Goal: Book appointment/travel/reservation

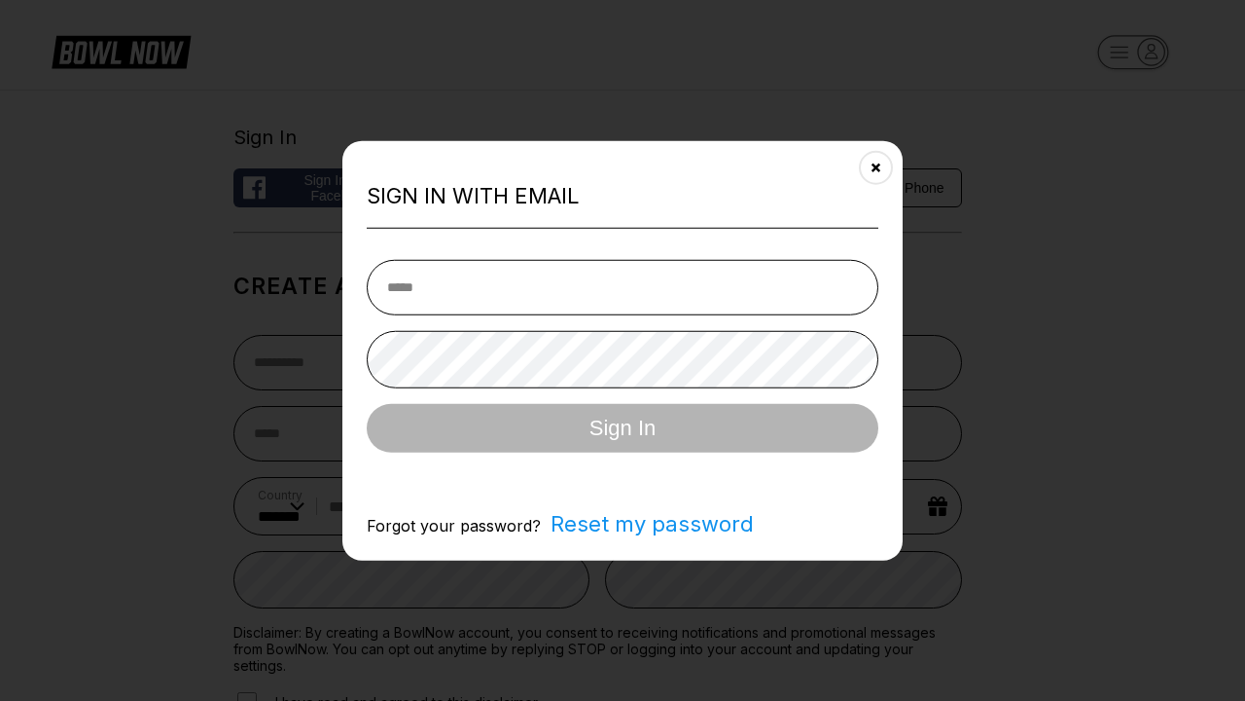
select select "**"
type input "**********"
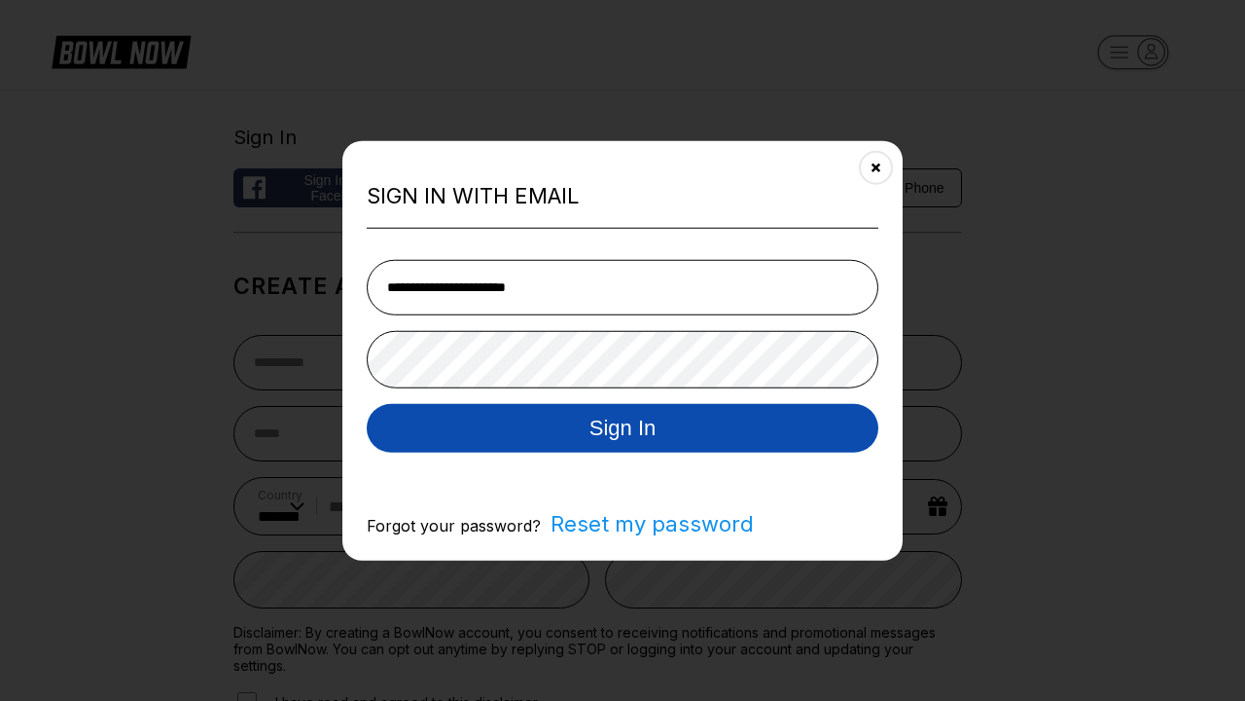
click at [623, 429] on button "Sign In" at bounding box center [623, 427] width 512 height 49
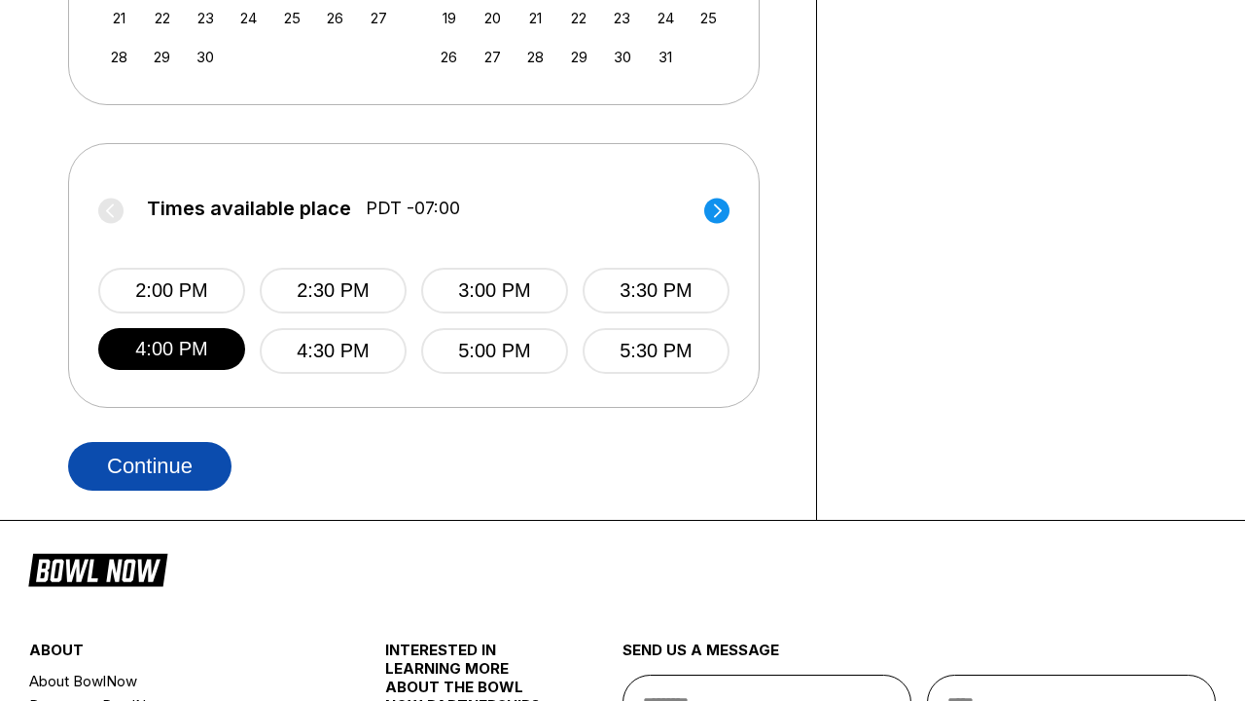
click at [150, 465] on button "Continue" at bounding box center [149, 466] width 163 height 49
